Goal: Check status: Check status

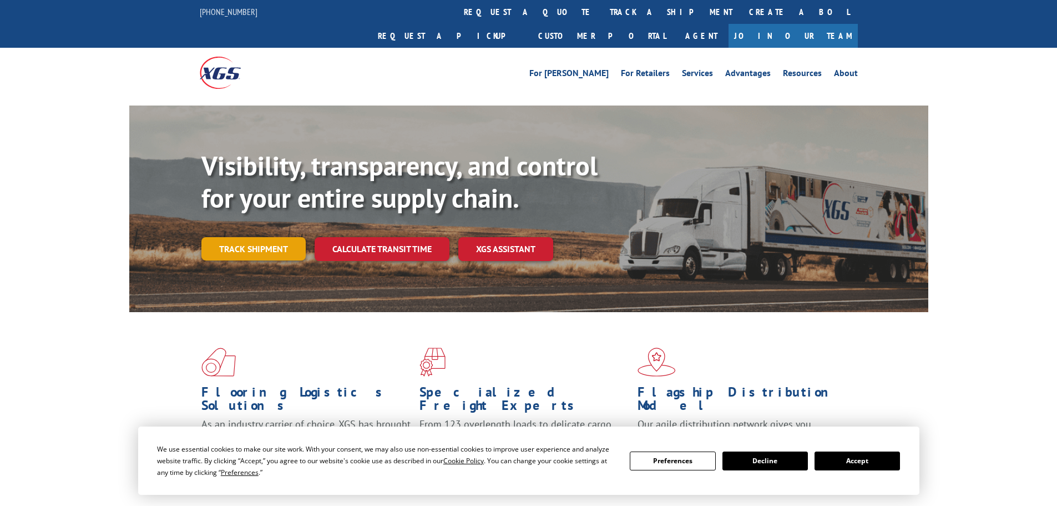
drag, startPoint x: 259, startPoint y: 225, endPoint x: 290, endPoint y: 172, distance: 61.7
click at [260, 237] on link "Track shipment" at bounding box center [253, 248] width 104 height 23
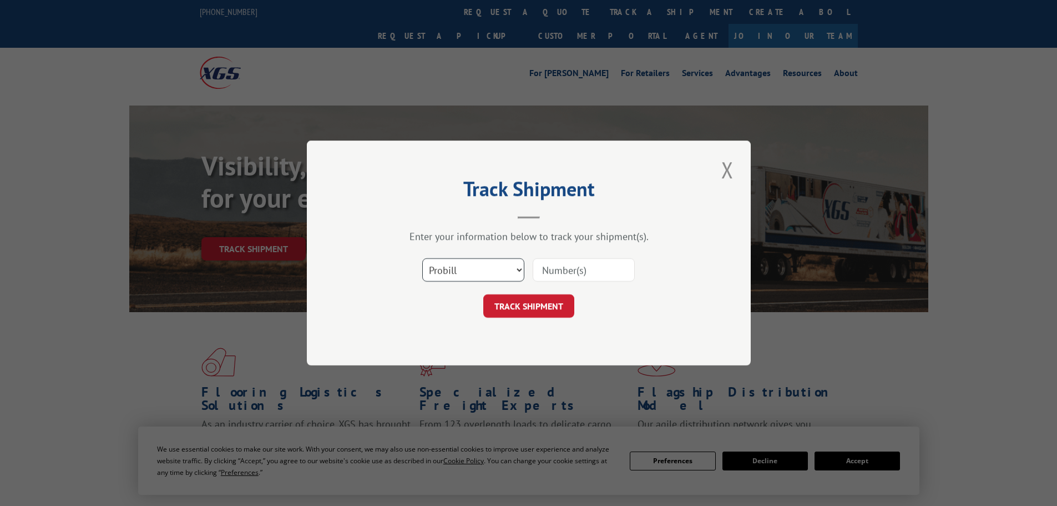
click at [518, 268] on select "Select category... Probill BOL PO" at bounding box center [473, 269] width 102 height 23
click at [568, 273] on input at bounding box center [584, 269] width 102 height 23
paste input "17119546"
type input "17119546"
click at [551, 309] on button "TRACK SHIPMENT" at bounding box center [528, 305] width 91 height 23
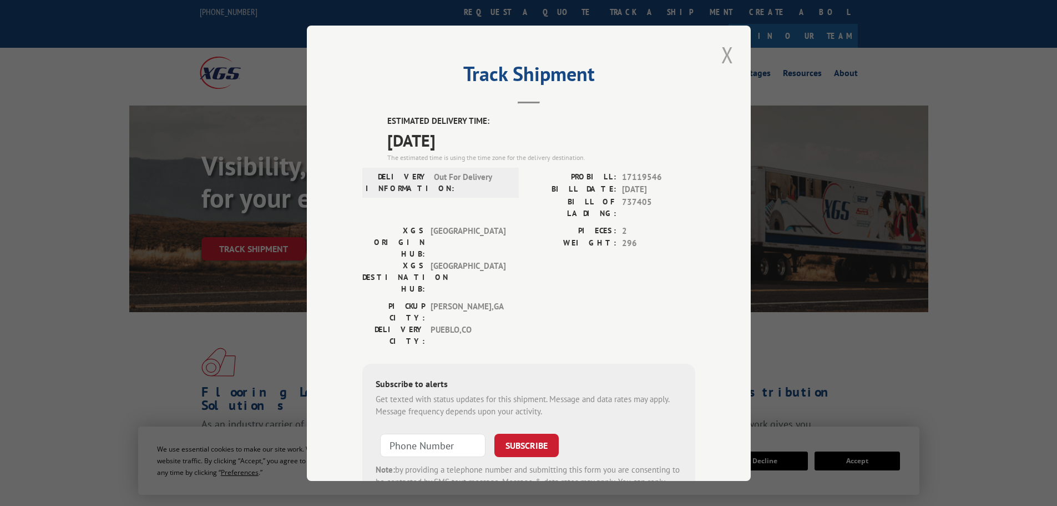
click at [723, 54] on button "Close modal" at bounding box center [727, 54] width 19 height 31
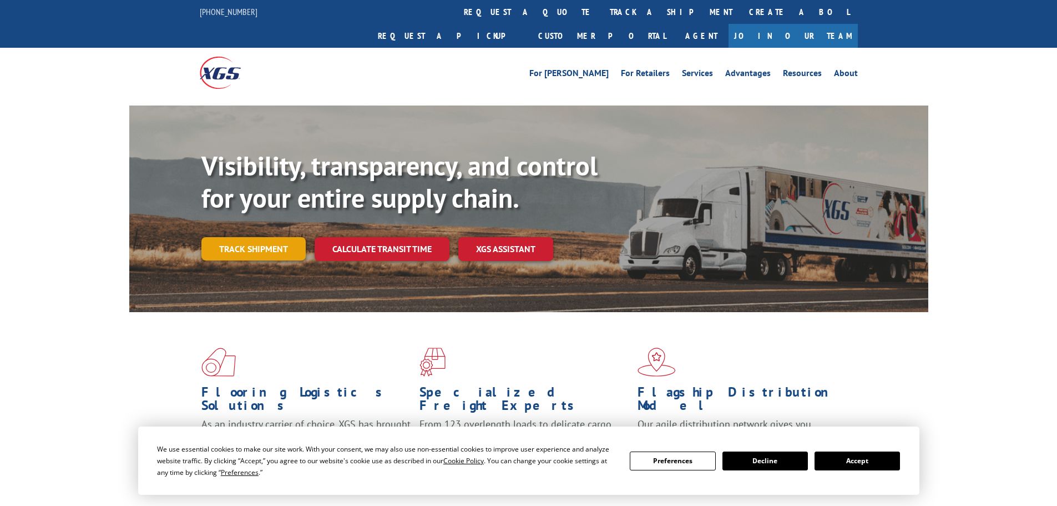
click at [275, 237] on link "Track shipment" at bounding box center [253, 248] width 104 height 23
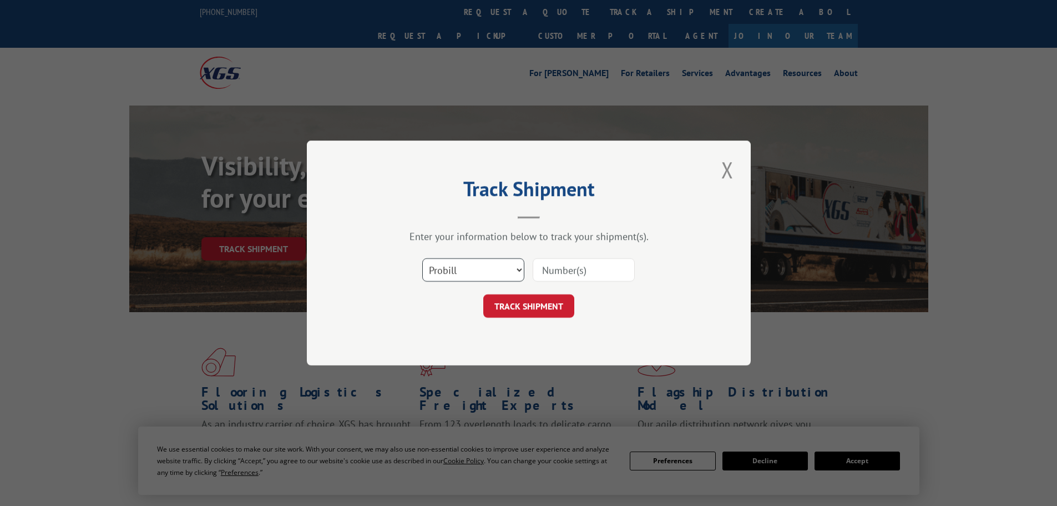
drag, startPoint x: 518, startPoint y: 264, endPoint x: 516, endPoint y: 270, distance: 6.2
click at [518, 264] on select "Select category... Probill BOL PO" at bounding box center [473, 269] width 102 height 23
select select "bol"
click at [422, 258] on select "Select category... Probill BOL PO" at bounding box center [473, 269] width 102 height 23
click at [540, 271] on input at bounding box center [584, 269] width 102 height 23
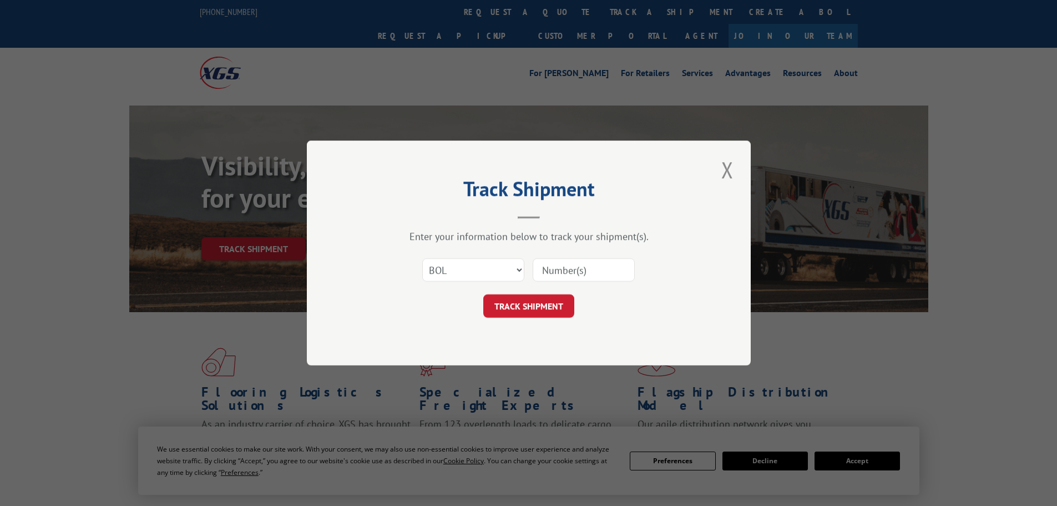
paste input "17119546"
type input "17119546"
click at [537, 299] on button "TRACK SHIPMENT" at bounding box center [528, 305] width 91 height 23
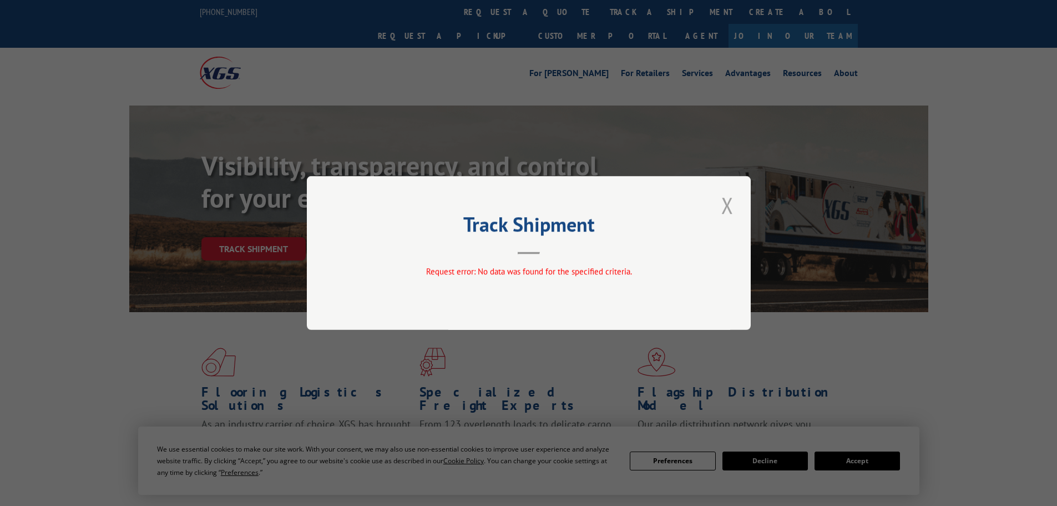
drag, startPoint x: 732, startPoint y: 208, endPoint x: 739, endPoint y: 132, distance: 75.8
click at [731, 204] on button "Close modal" at bounding box center [727, 205] width 19 height 31
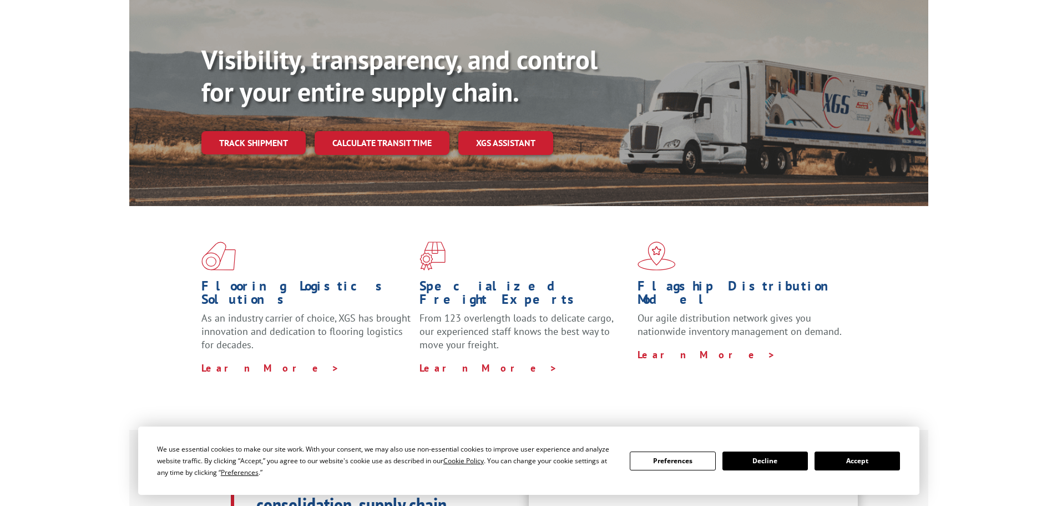
scroll to position [111, 0]
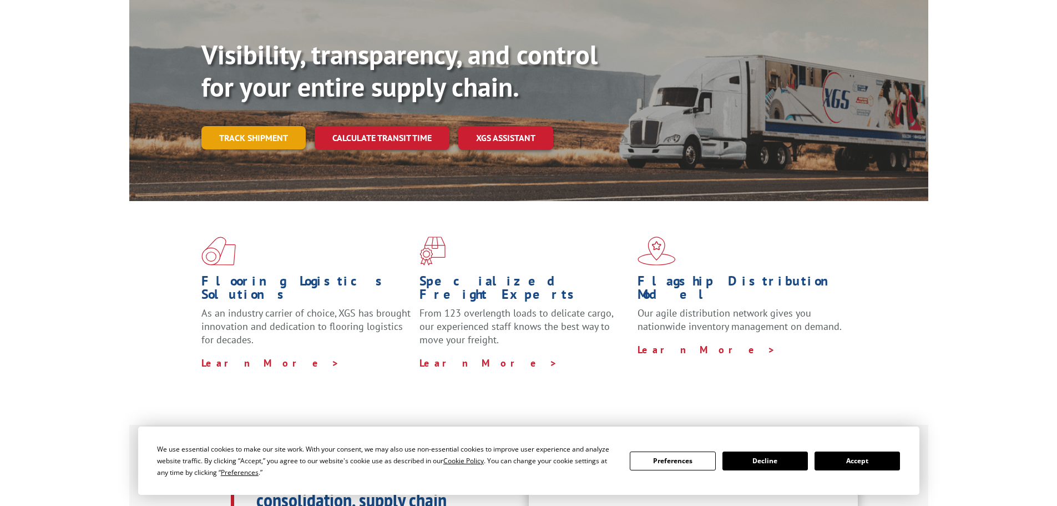
click at [247, 126] on link "Track shipment" at bounding box center [253, 137] width 104 height 23
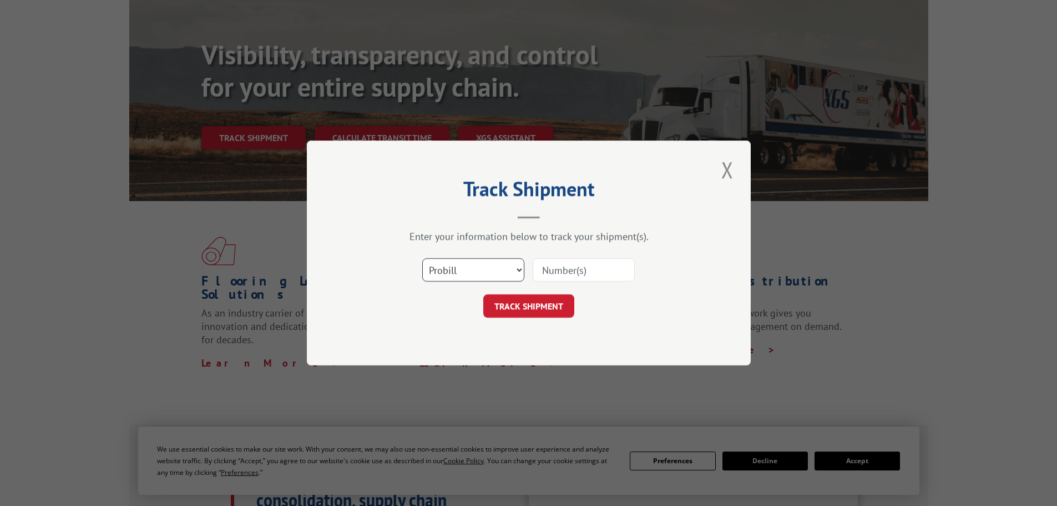
click at [517, 270] on select "Select category... Probill BOL PO" at bounding box center [473, 269] width 102 height 23
select select "bol"
click at [422, 258] on select "Select category... Probill BOL PO" at bounding box center [473, 269] width 102 height 23
click at [559, 271] on input at bounding box center [584, 269] width 102 height 23
paste input "737405"
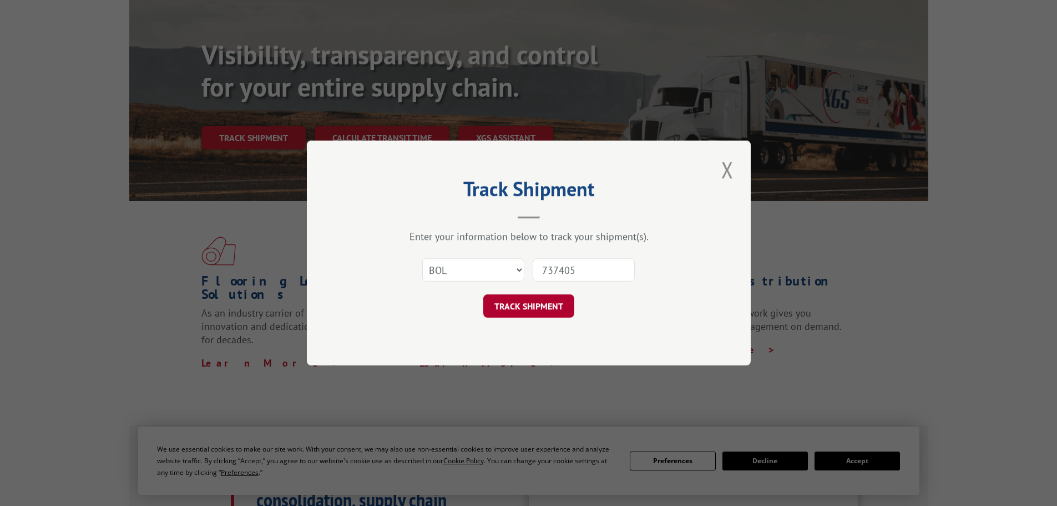
type input "737405"
click at [524, 301] on button "TRACK SHIPMENT" at bounding box center [528, 305] width 91 height 23
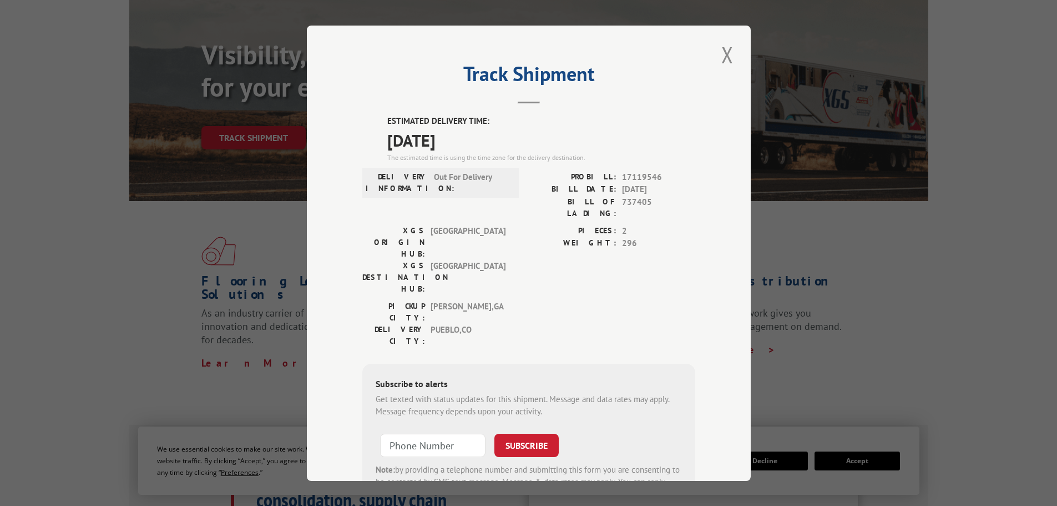
click at [652, 99] on header "Track Shipment" at bounding box center [528, 85] width 333 height 38
click at [721, 53] on button "Close modal" at bounding box center [727, 54] width 19 height 31
